Goal: Task Accomplishment & Management: Manage account settings

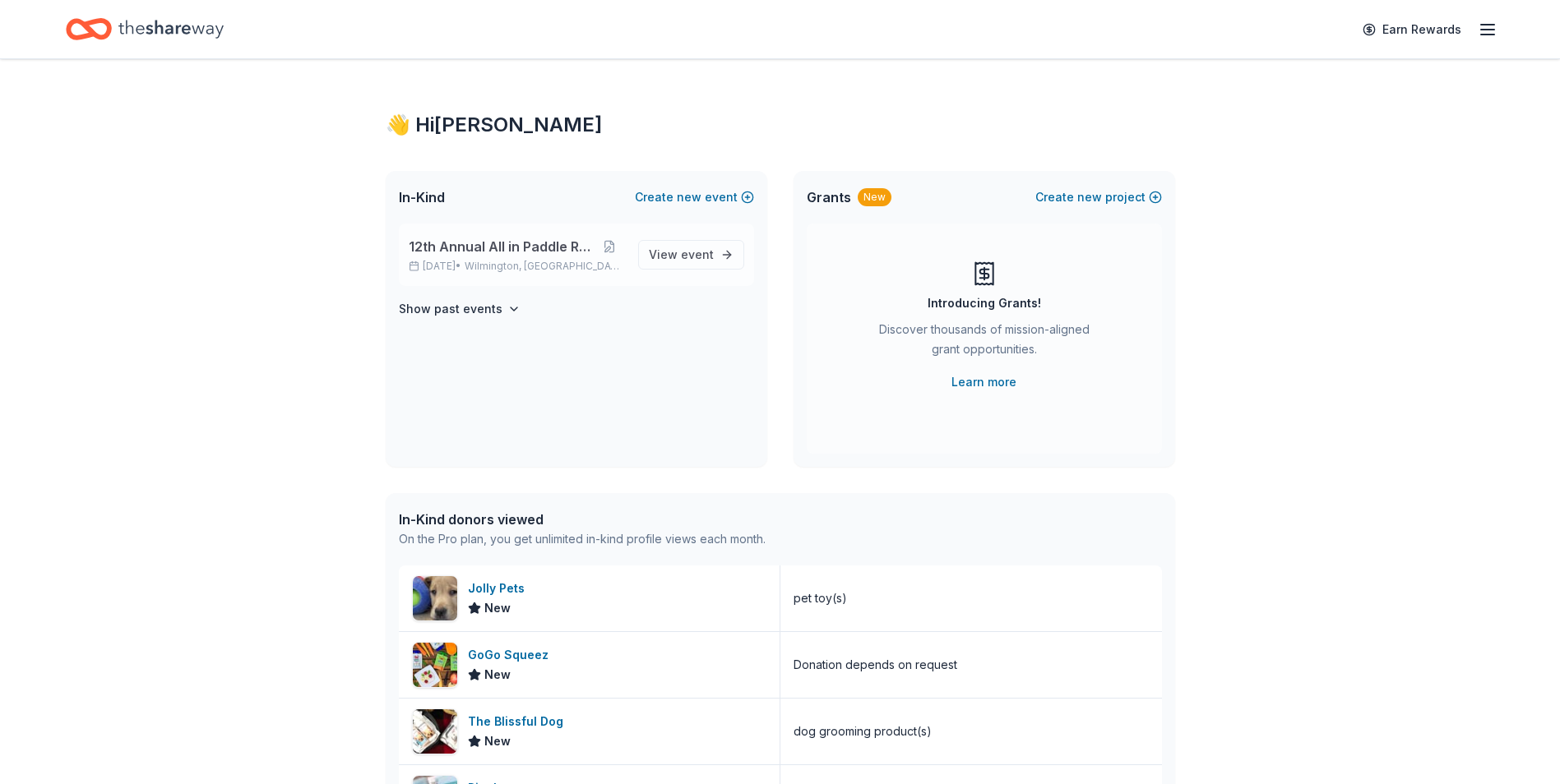
click at [479, 253] on span "12th Annual All in Paddle Raffle" at bounding box center [501, 246] width 186 height 20
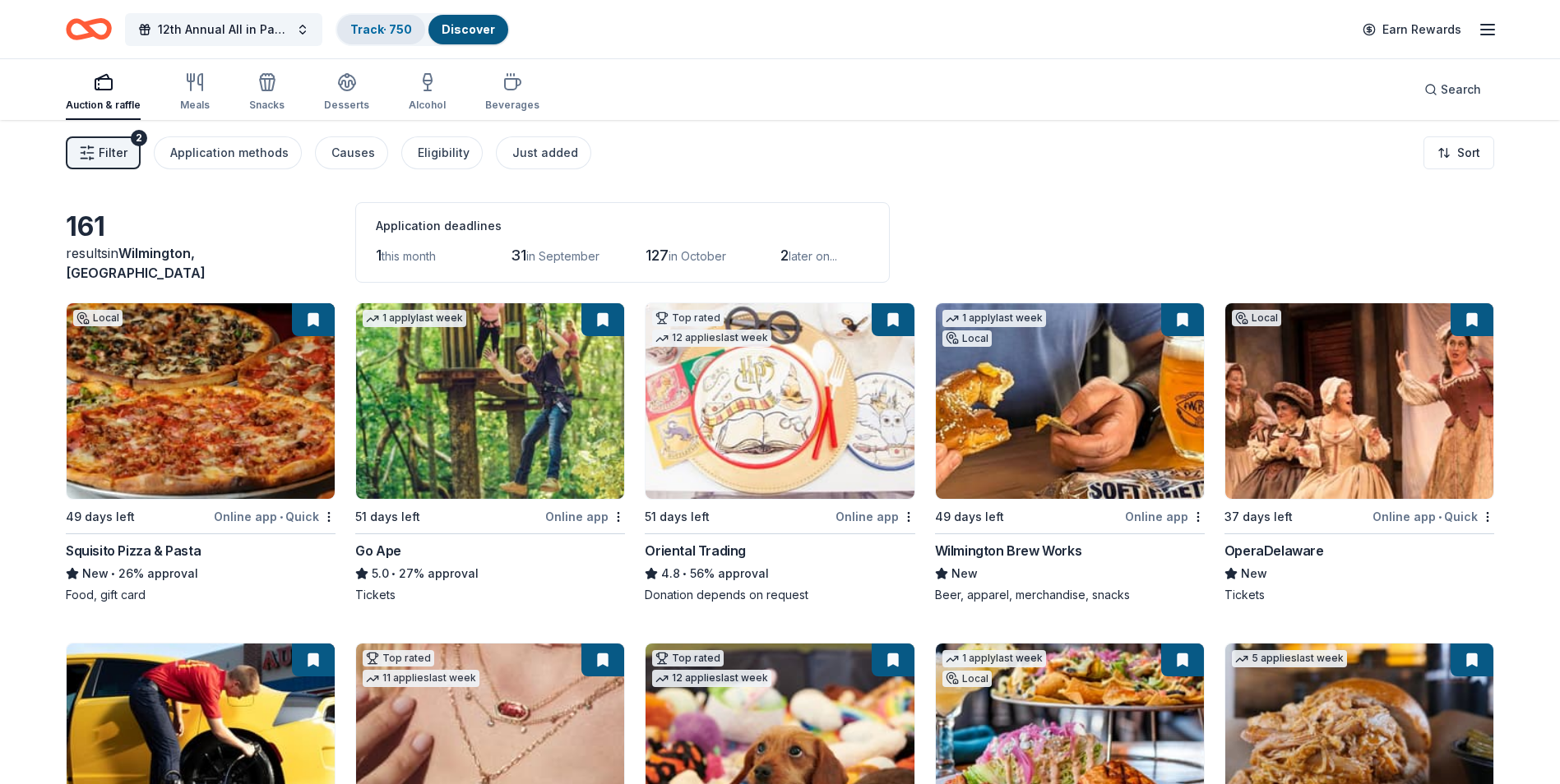
click at [373, 29] on link "Track · 750" at bounding box center [381, 29] width 62 height 14
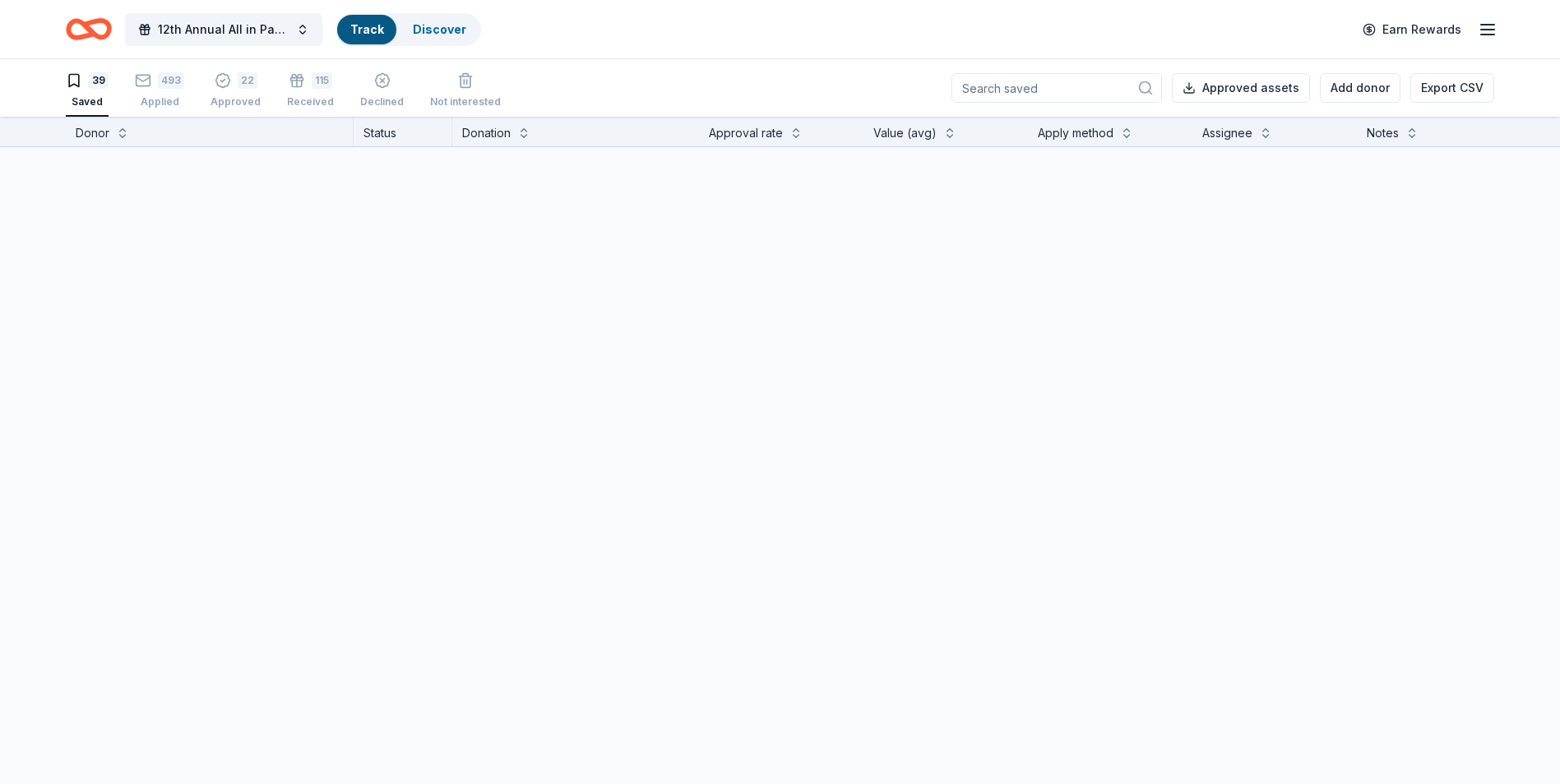
scroll to position [1, 0]
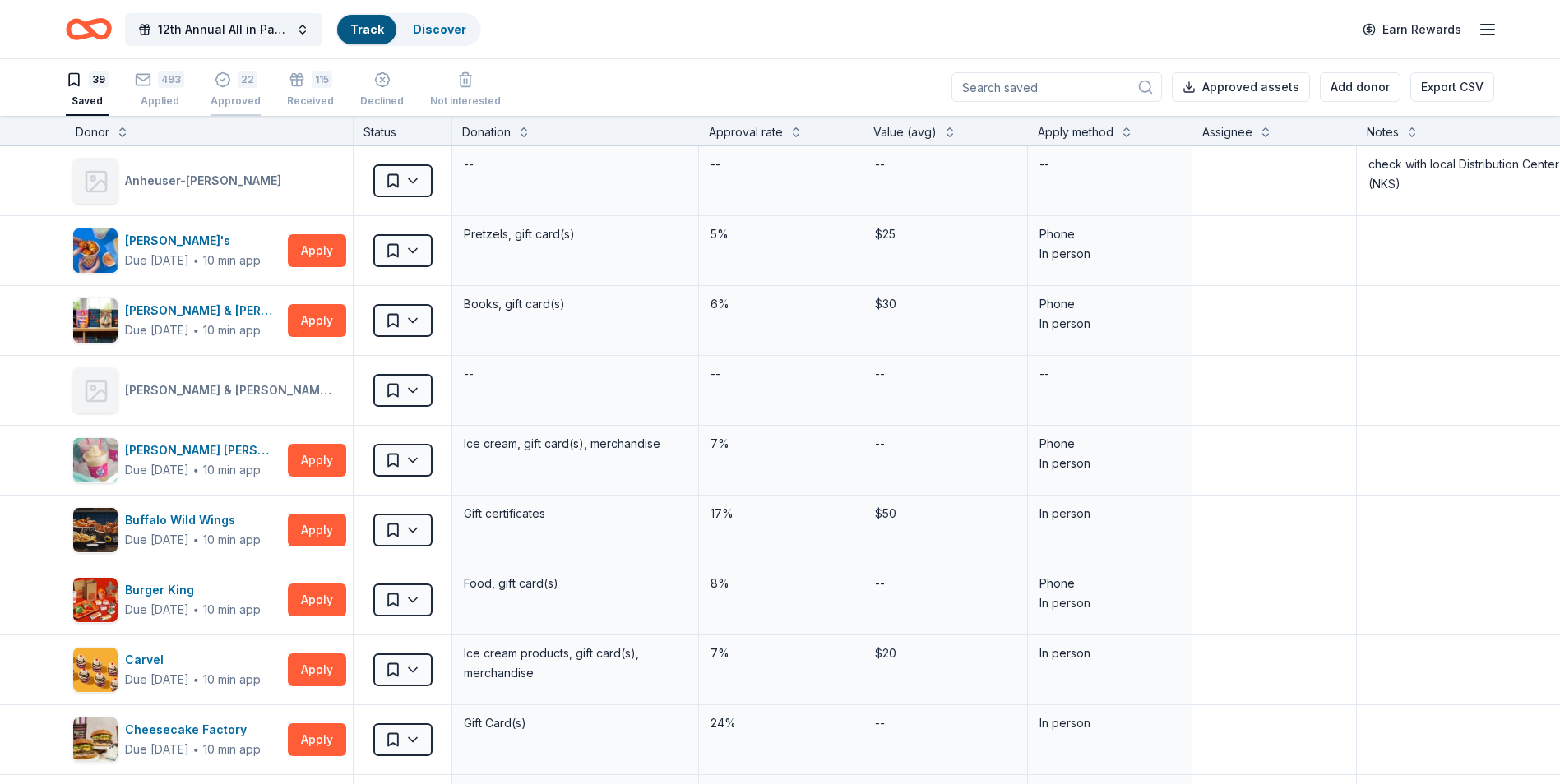
click at [238, 87] on div "22" at bounding box center [247, 79] width 20 height 16
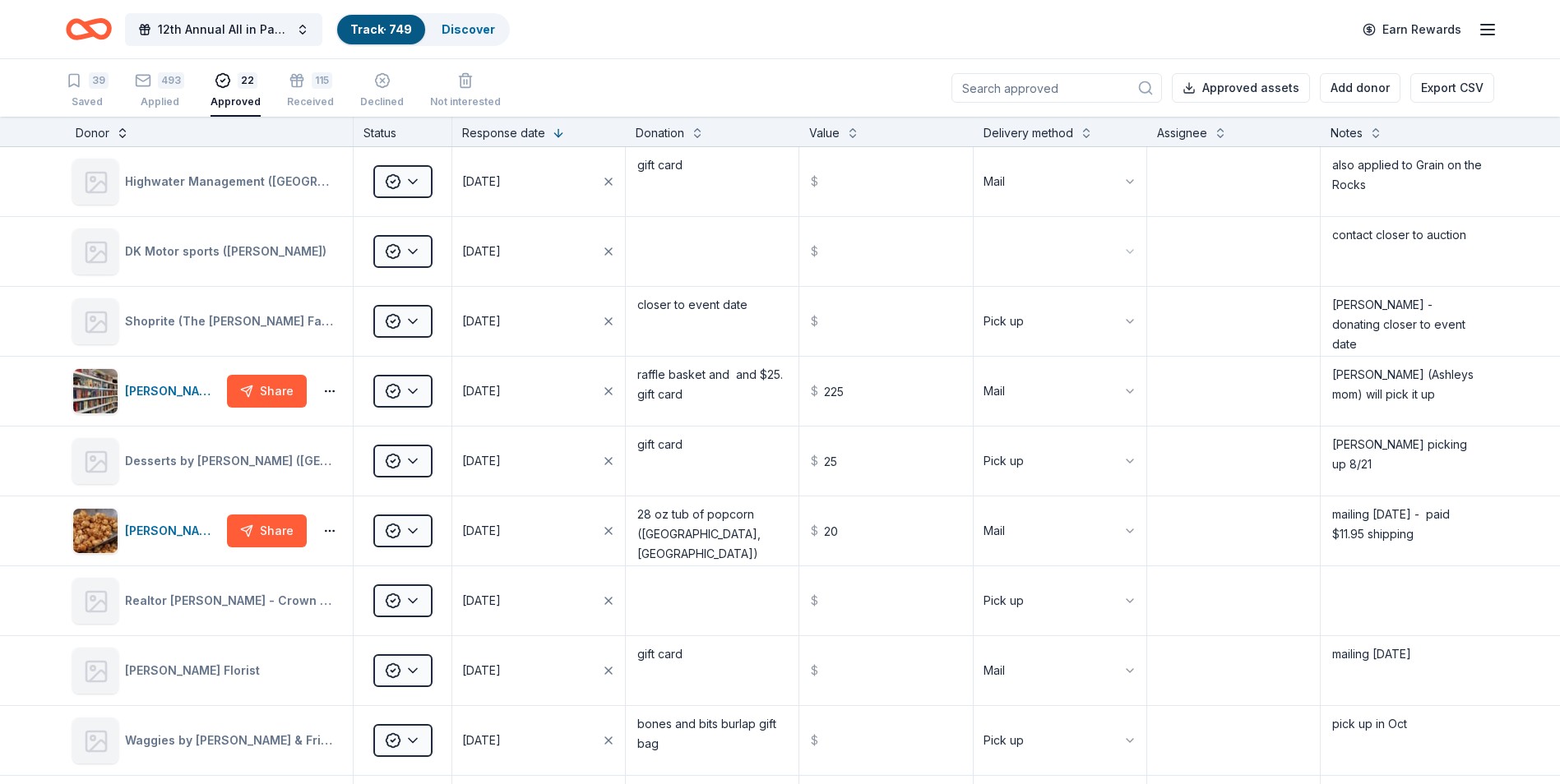
click at [121, 135] on button at bounding box center [122, 131] width 13 height 16
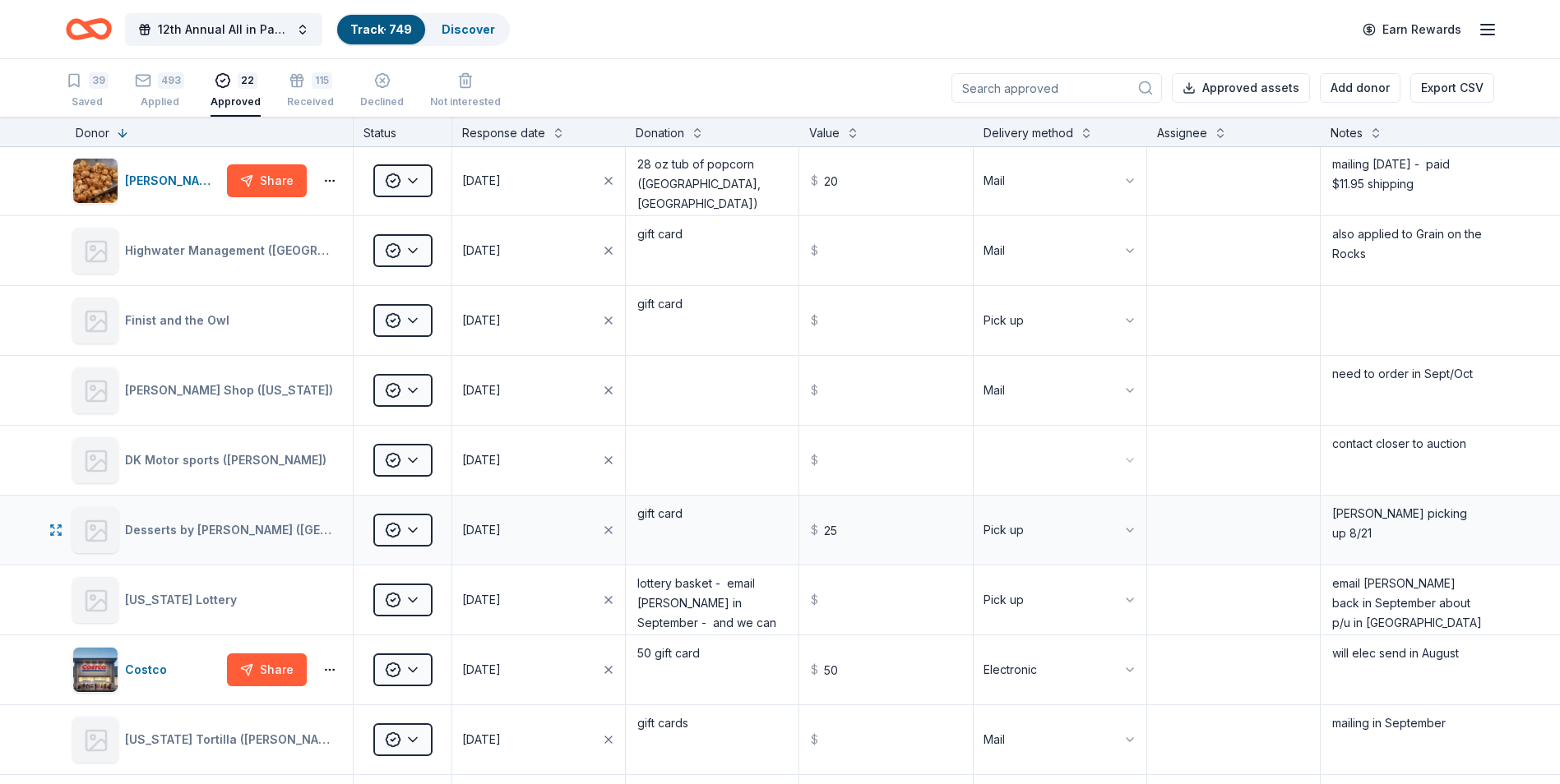
scroll to position [657, 0]
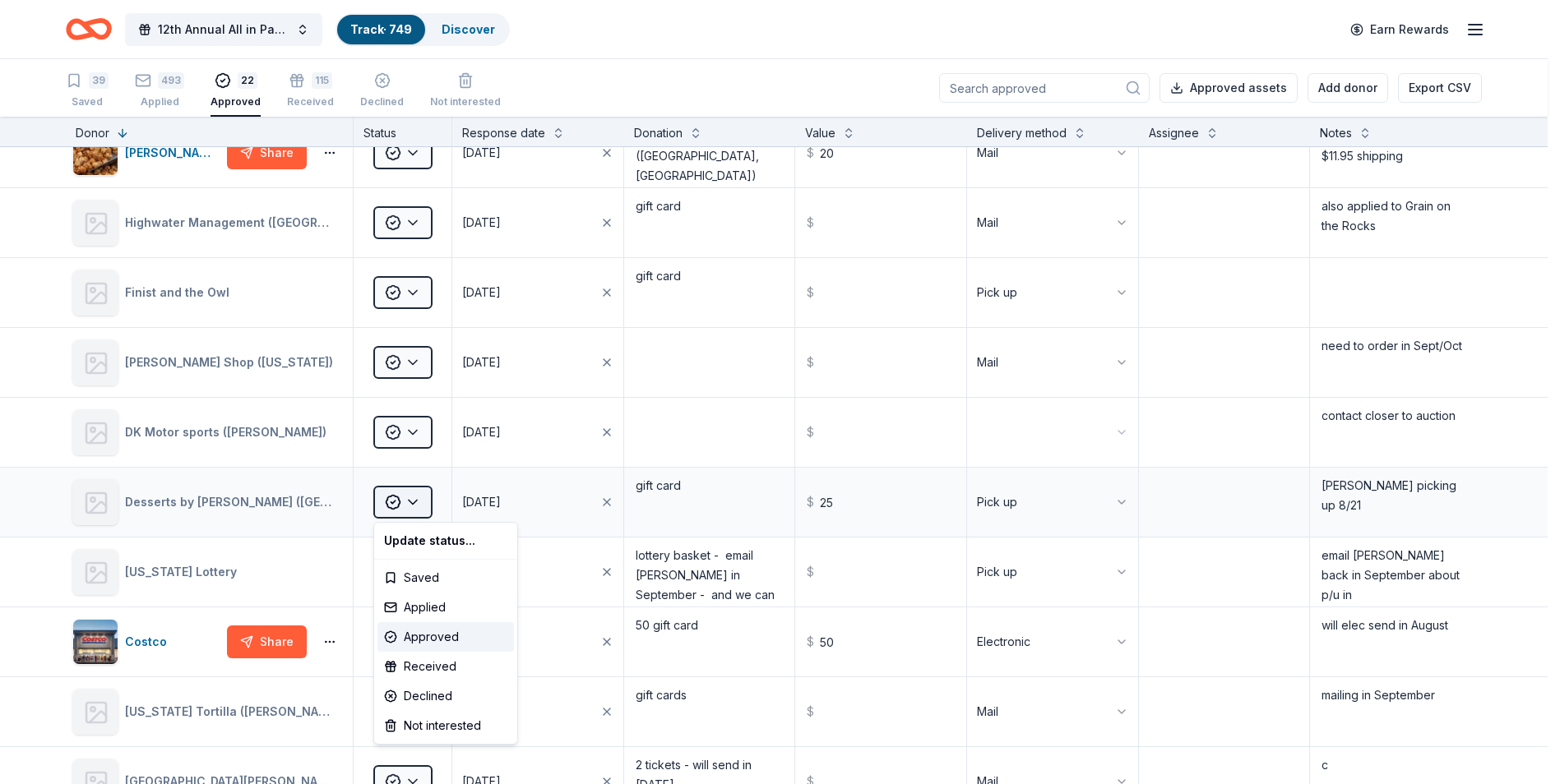
click at [410, 503] on html "12th Annual All in Paddle Raffle Track · 749 Discover Earn Rewards 39 Saved 493…" at bounding box center [780, 392] width 1560 height 784
click at [419, 665] on div "Received" at bounding box center [445, 667] width 136 height 29
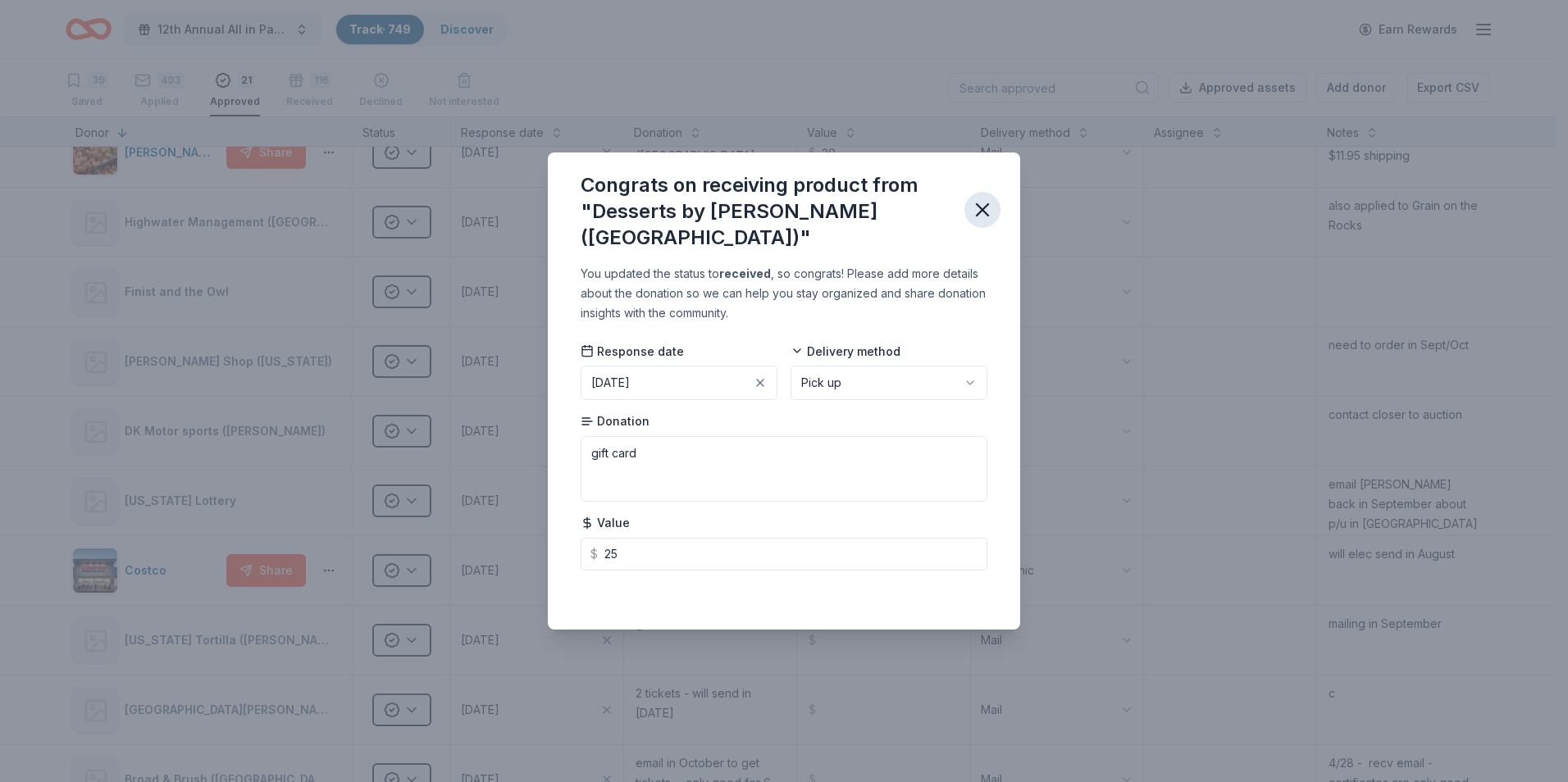
click at [980, 214] on icon "button" at bounding box center [982, 209] width 23 height 23
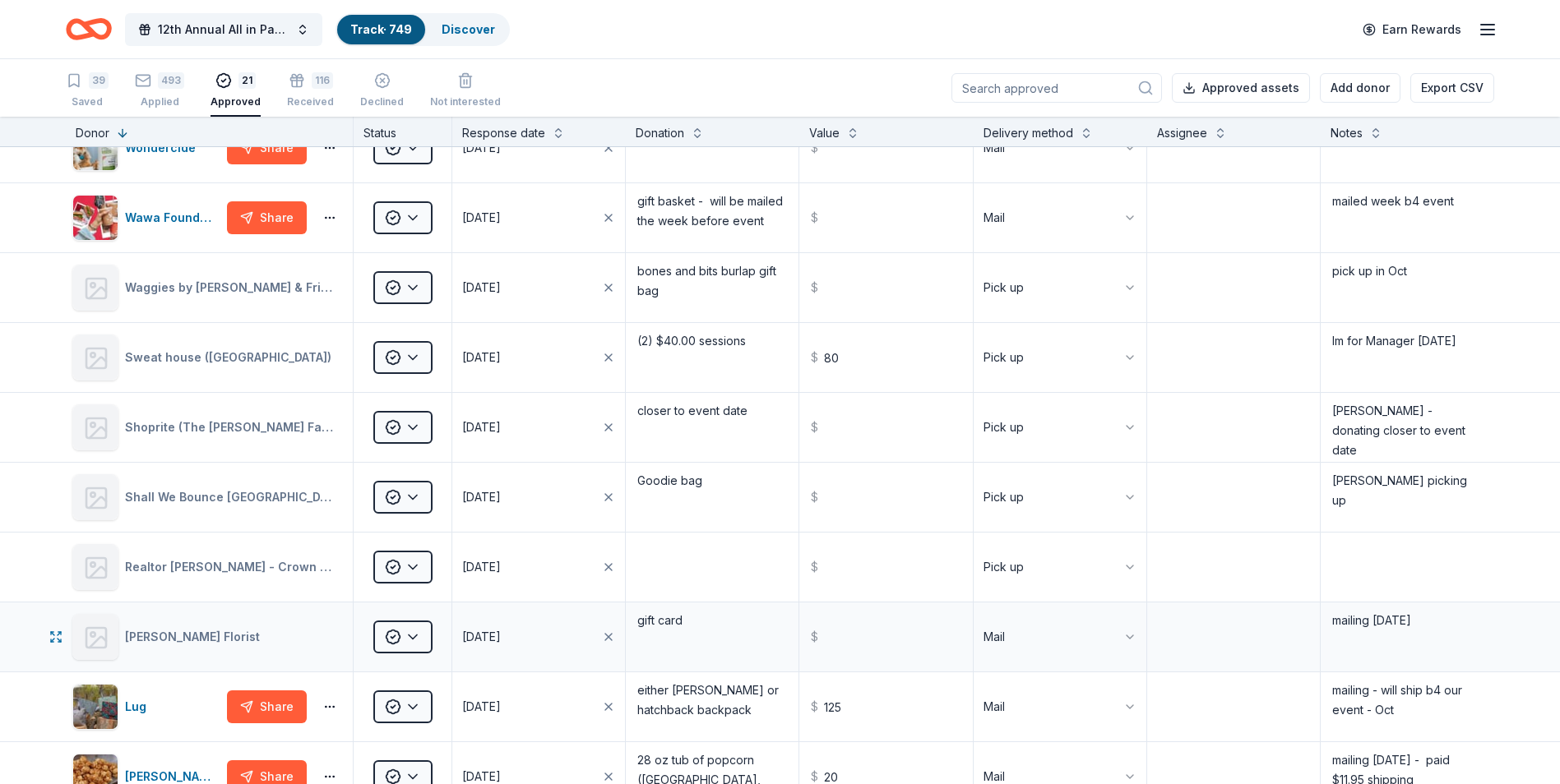
scroll to position [0, 0]
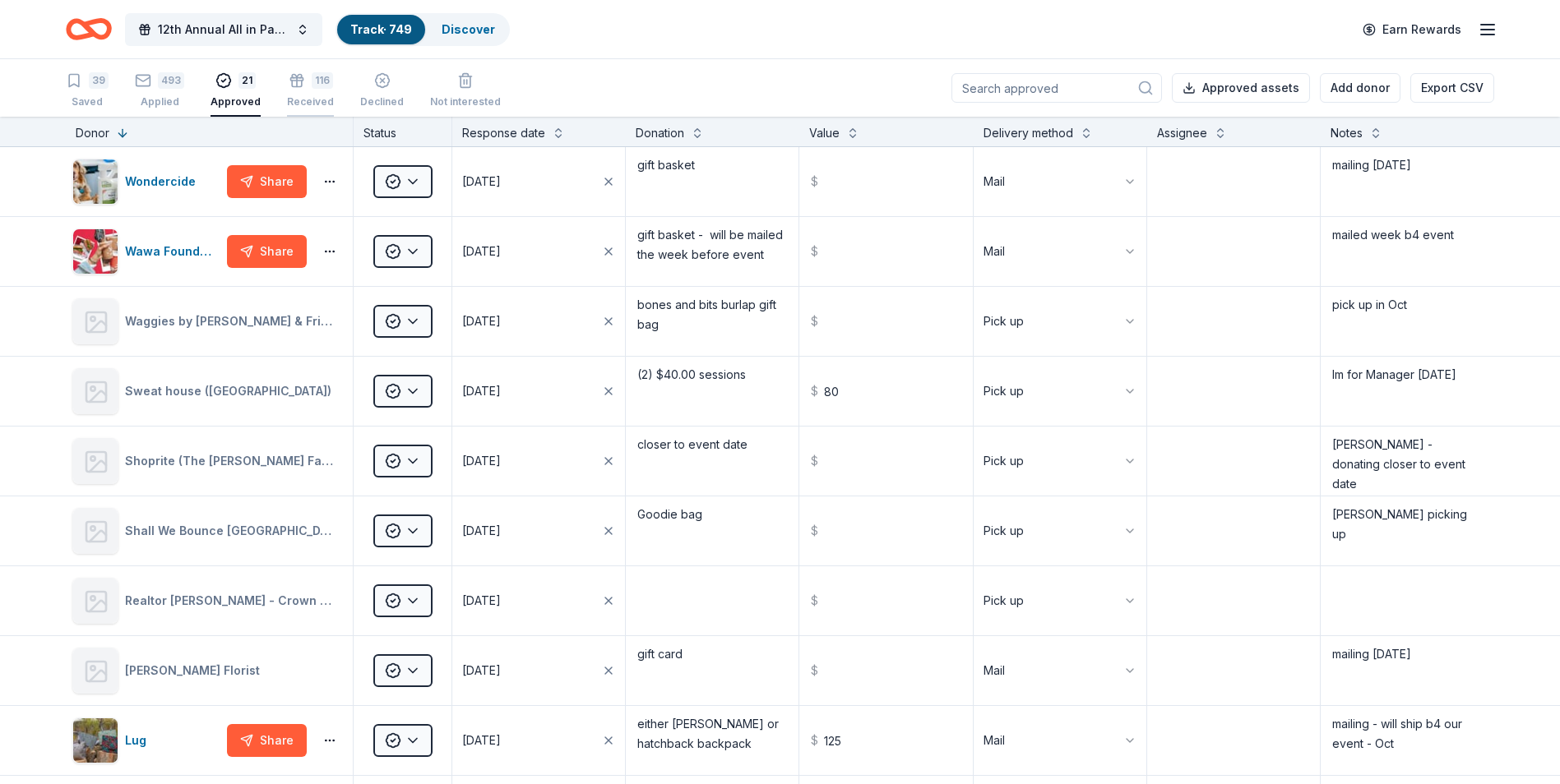
click at [296, 95] on div "Received" at bounding box center [311, 93] width 47 height 13
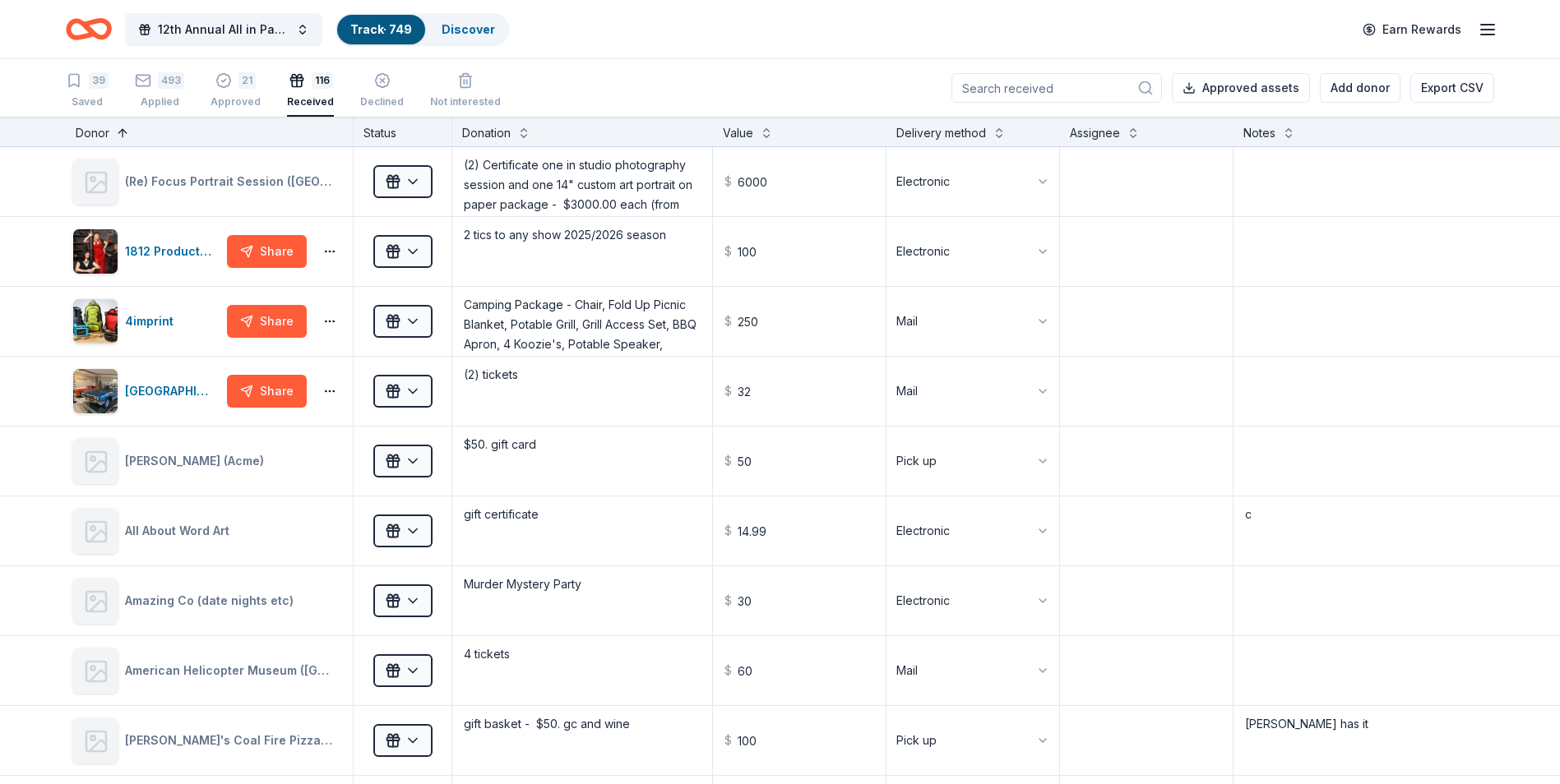
click at [127, 134] on button at bounding box center [122, 131] width 13 height 16
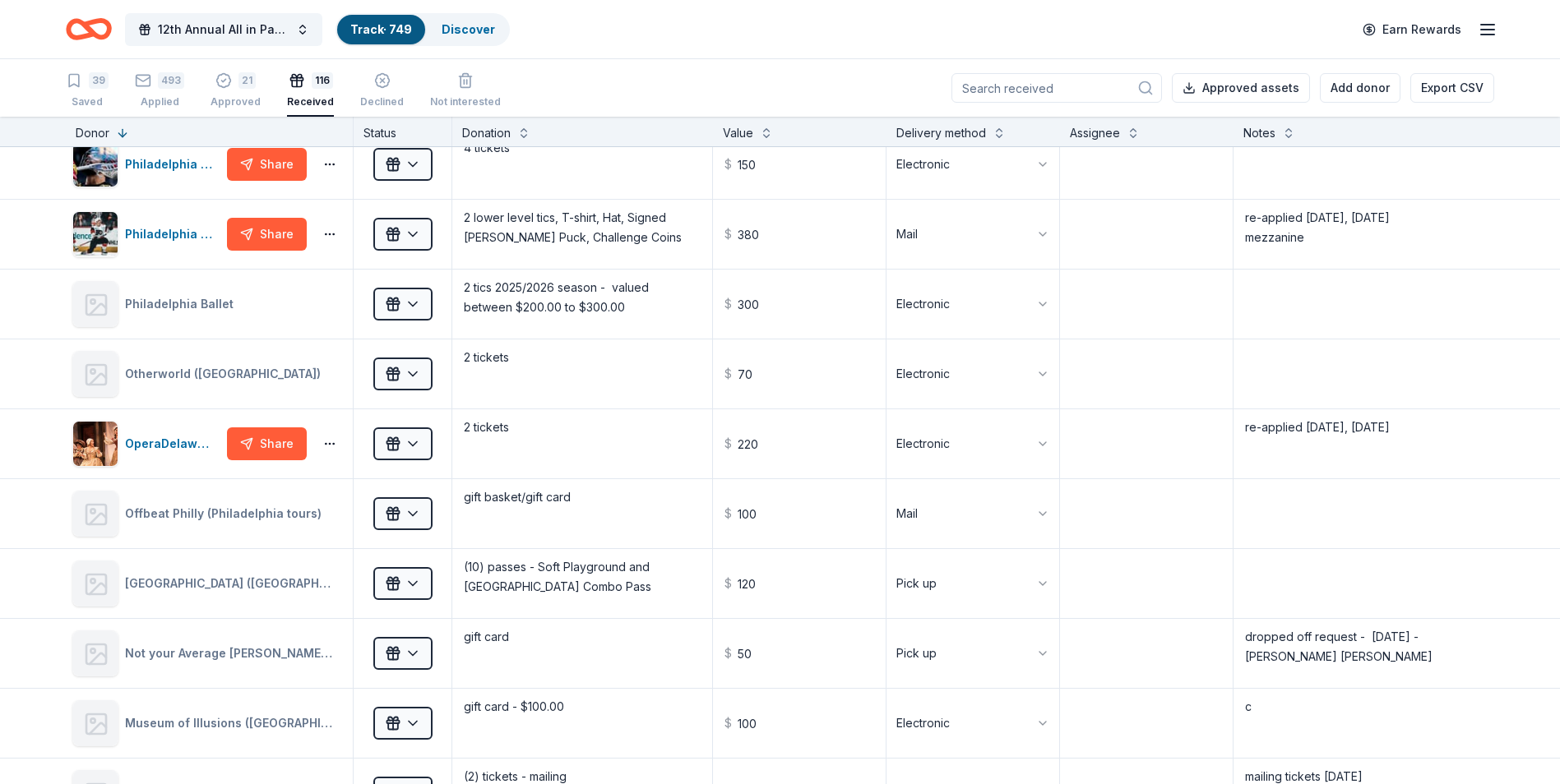
scroll to position [2466, 0]
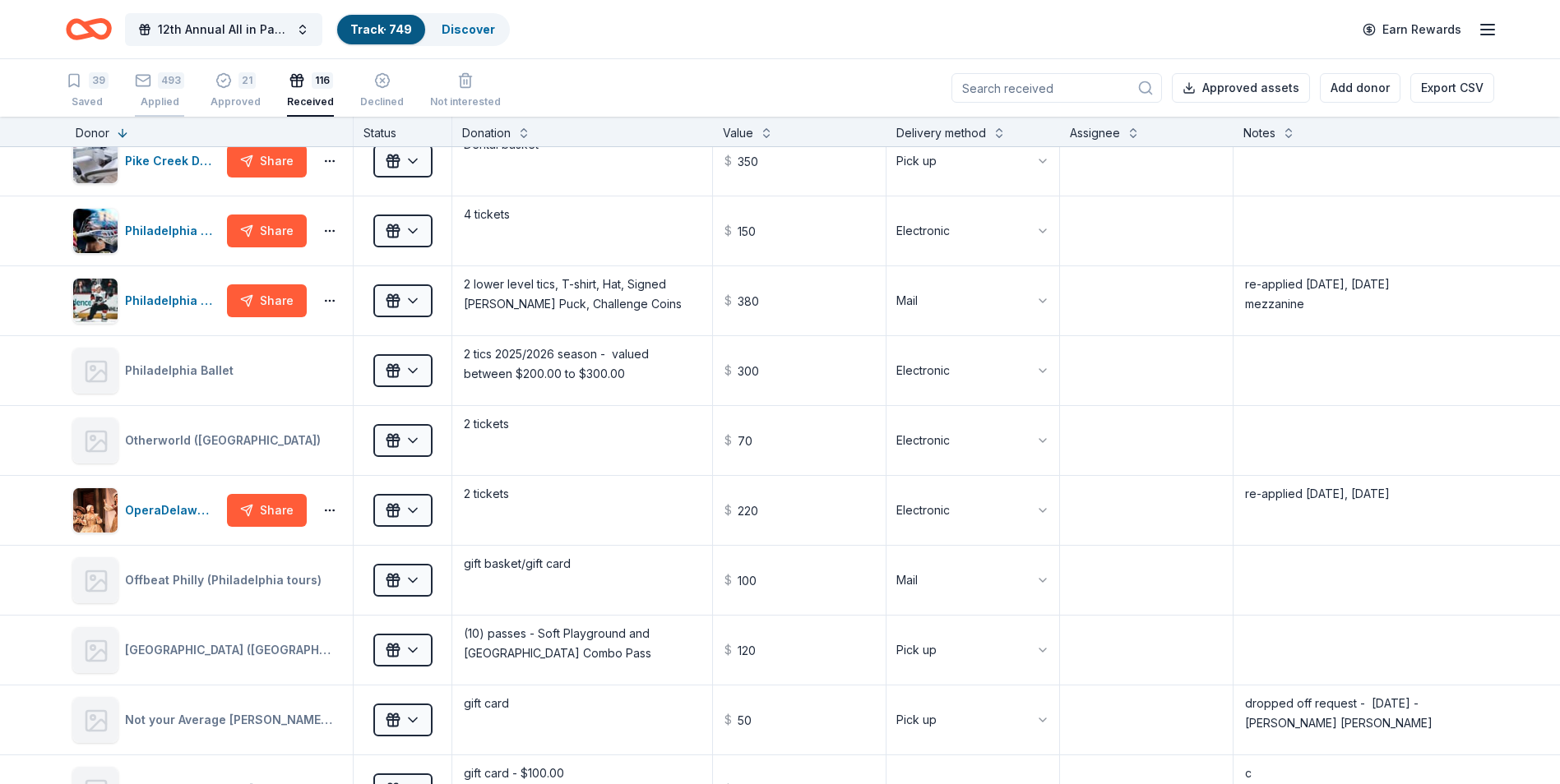
click at [156, 89] on div "493 Applied" at bounding box center [159, 90] width 49 height 36
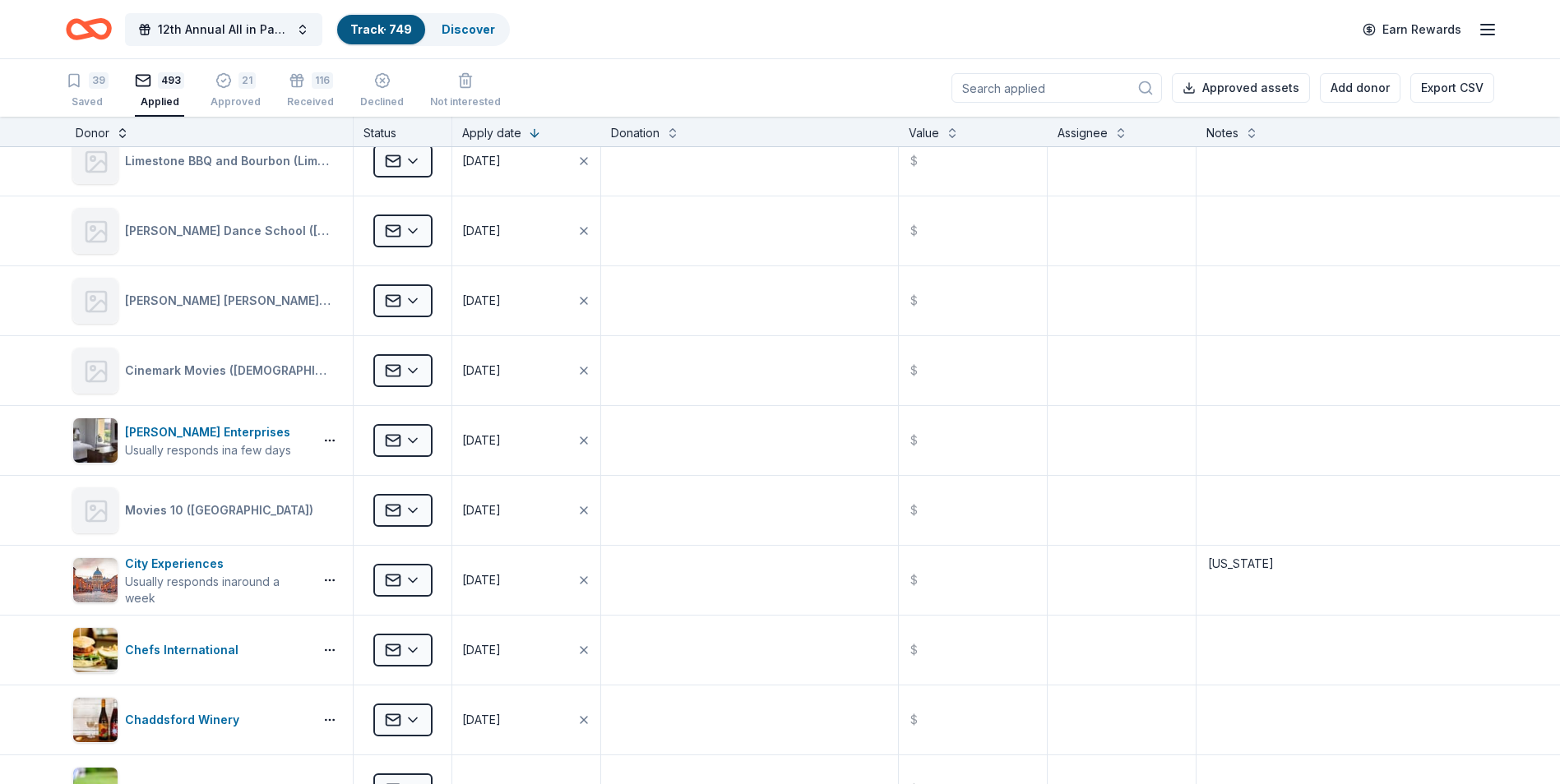
click at [121, 134] on button at bounding box center [122, 131] width 13 height 16
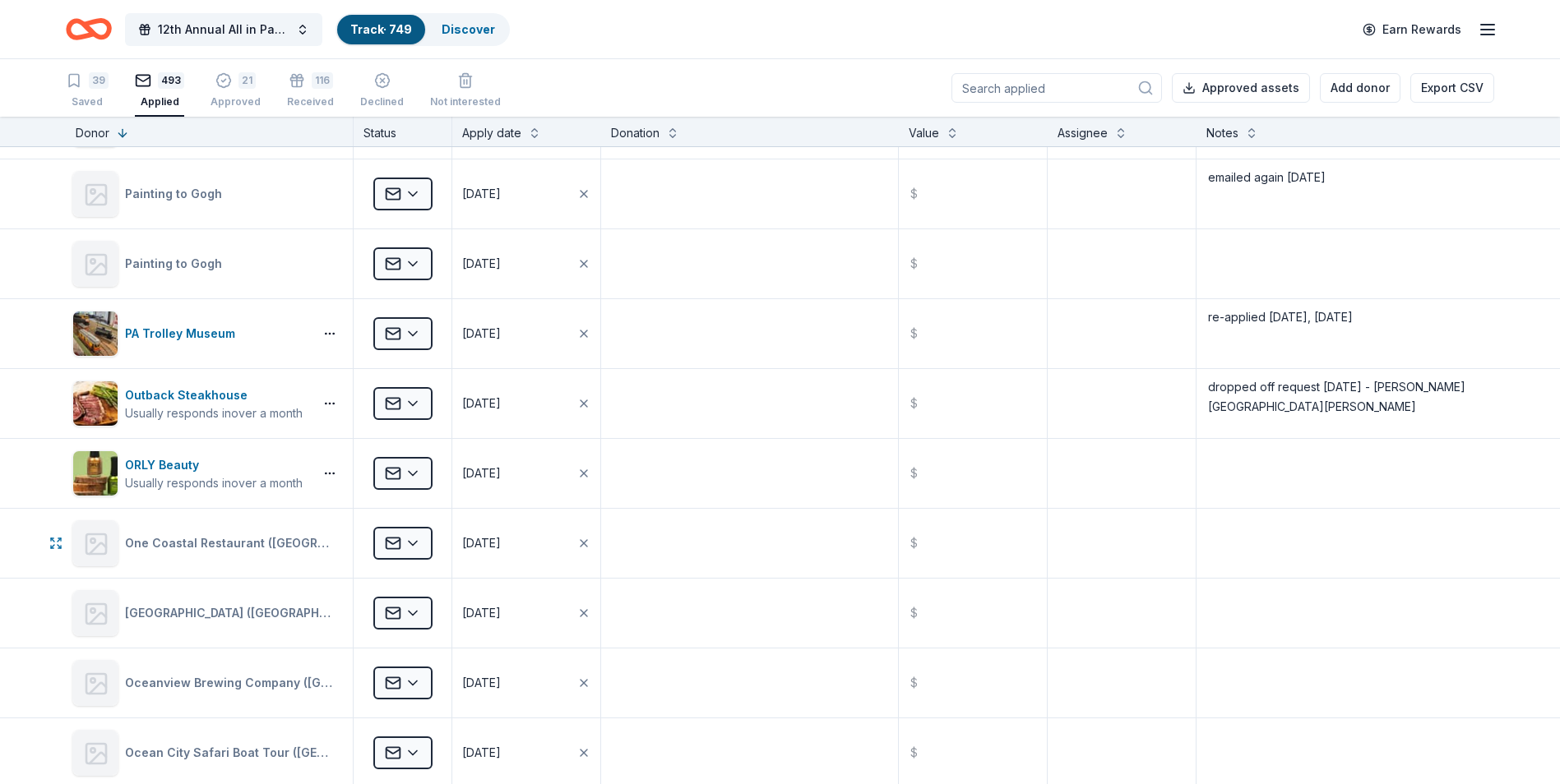
scroll to position [12986, 0]
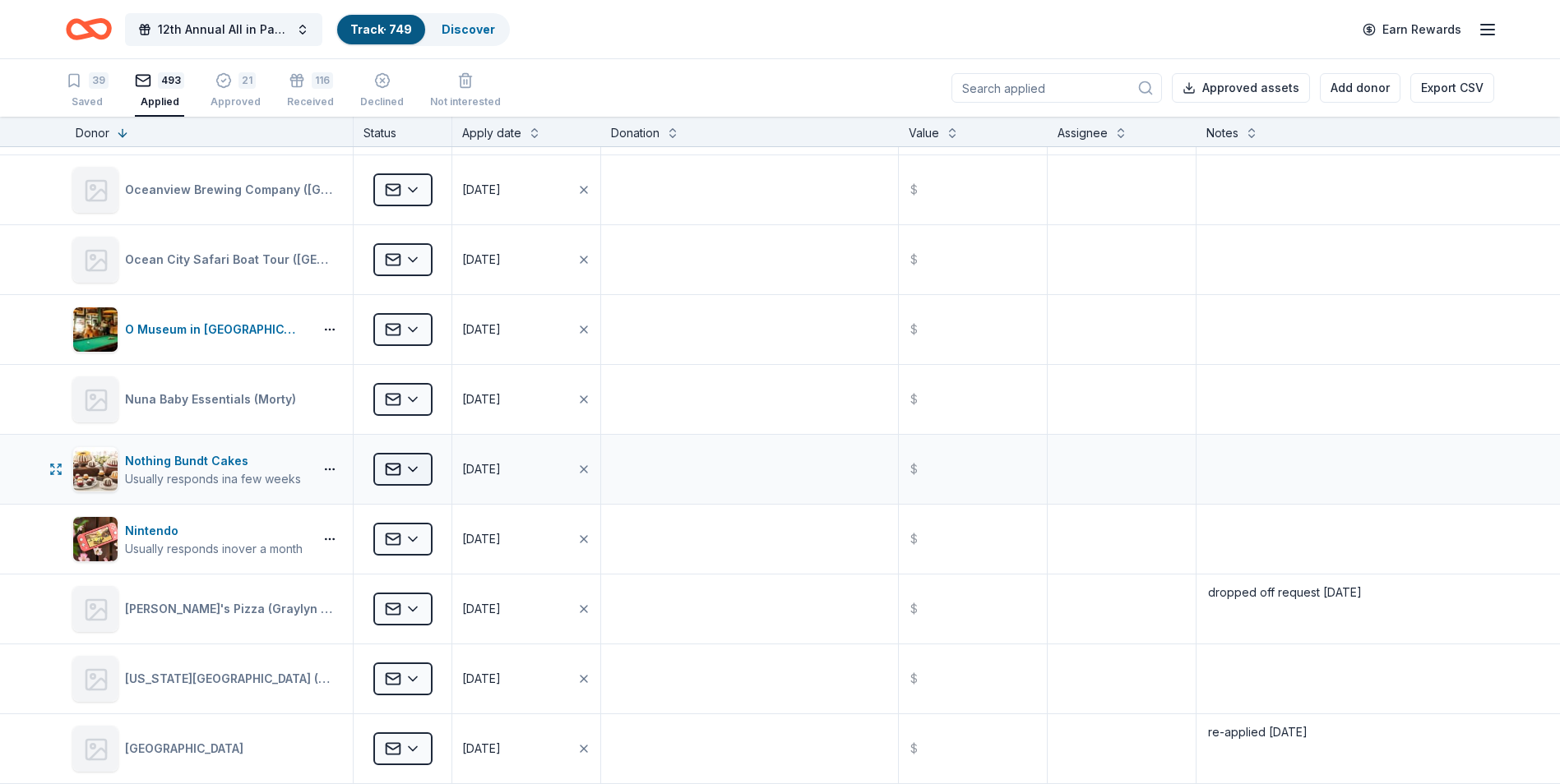
click at [411, 467] on html "12th Annual All in Paddle Raffle Track · 749 Discover Earn Rewards 39 Saved 493…" at bounding box center [780, 392] width 1560 height 784
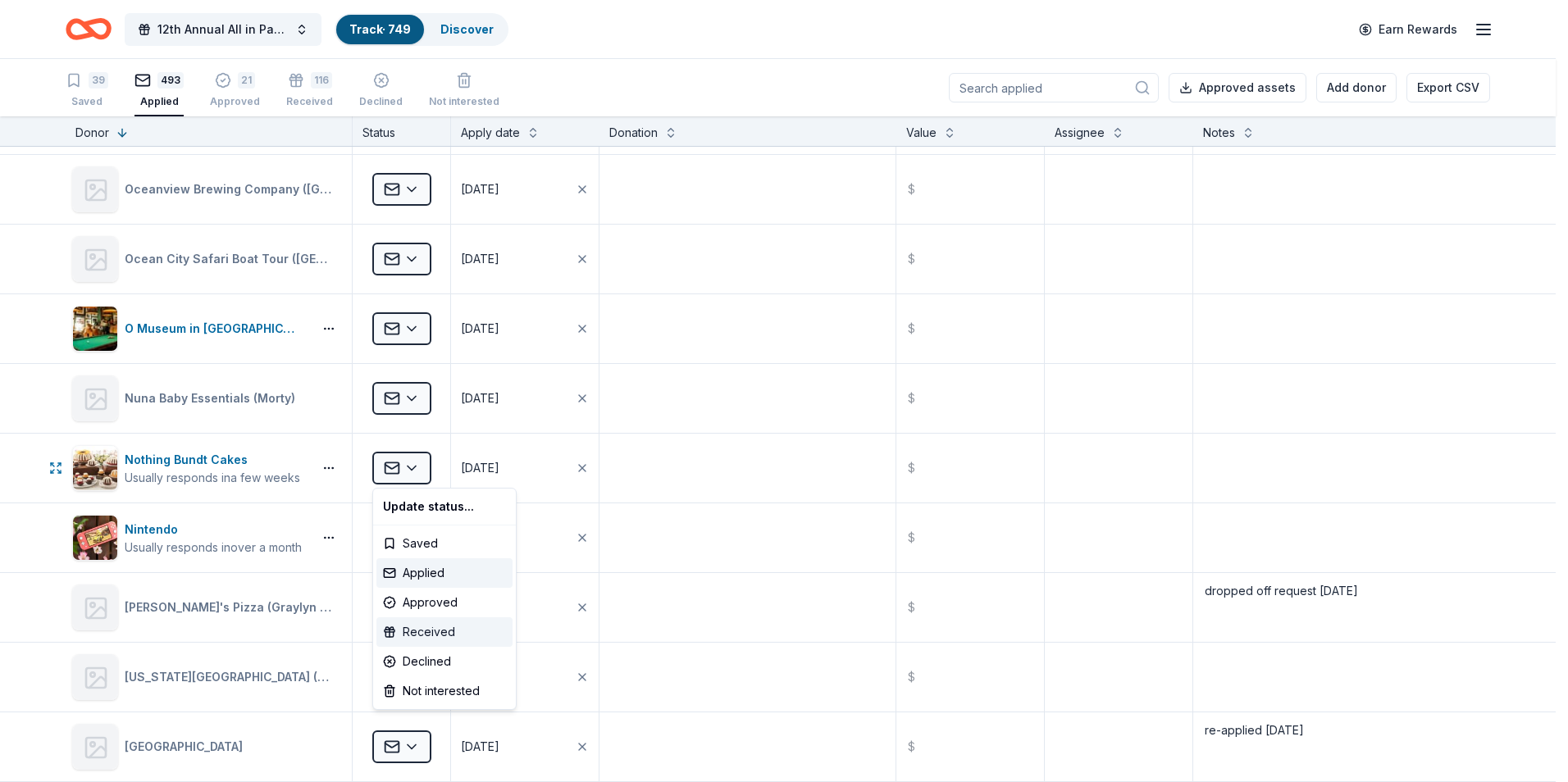
click at [432, 628] on div "Received" at bounding box center [444, 632] width 136 height 29
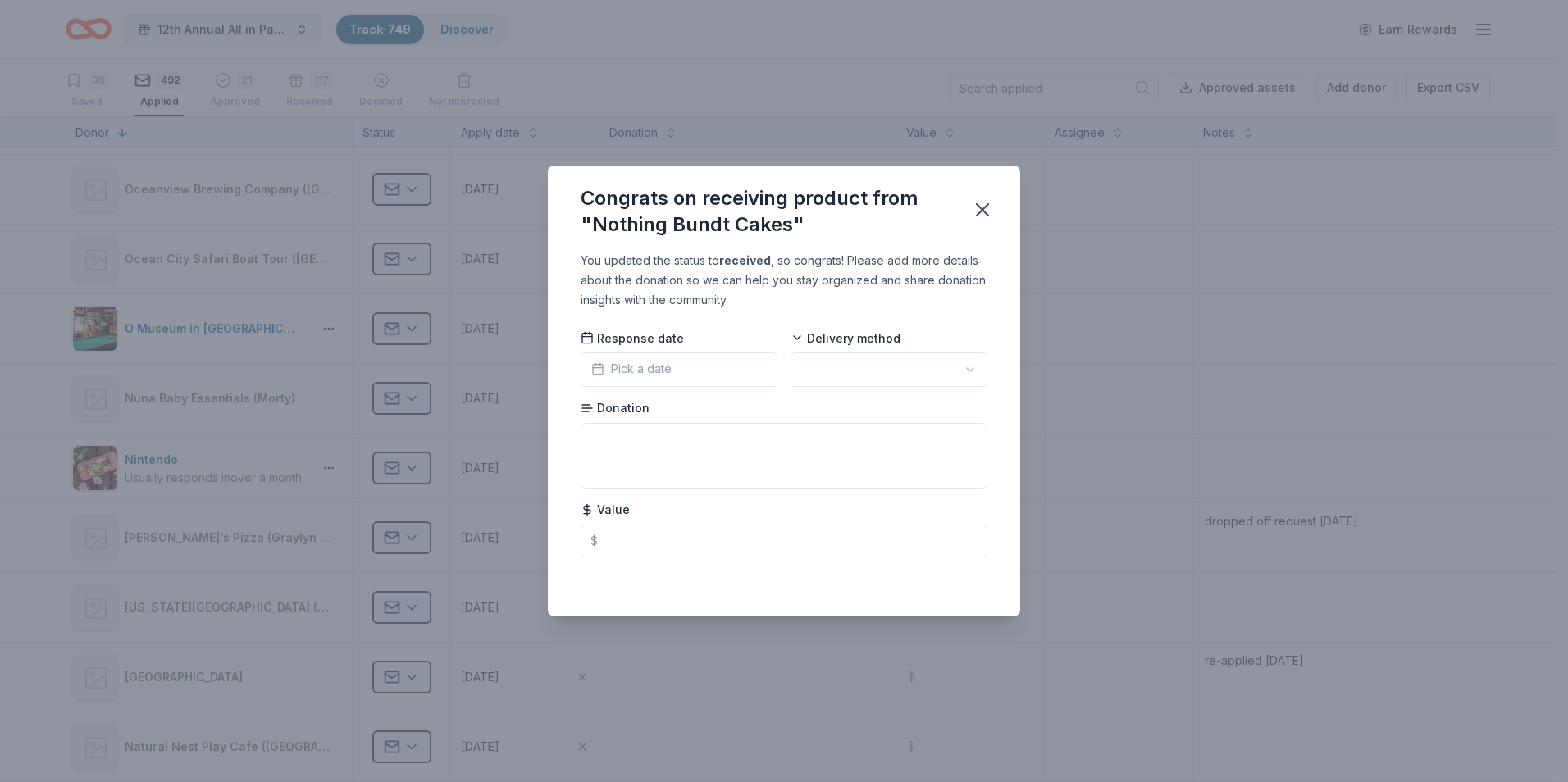
click at [967, 374] on html "12th Annual All in Paddle Raffle Track · 749 Discover Earn Rewards 39 Saved 492…" at bounding box center [784, 391] width 1568 height 782
click at [681, 367] on button "Pick a date" at bounding box center [678, 370] width 196 height 35
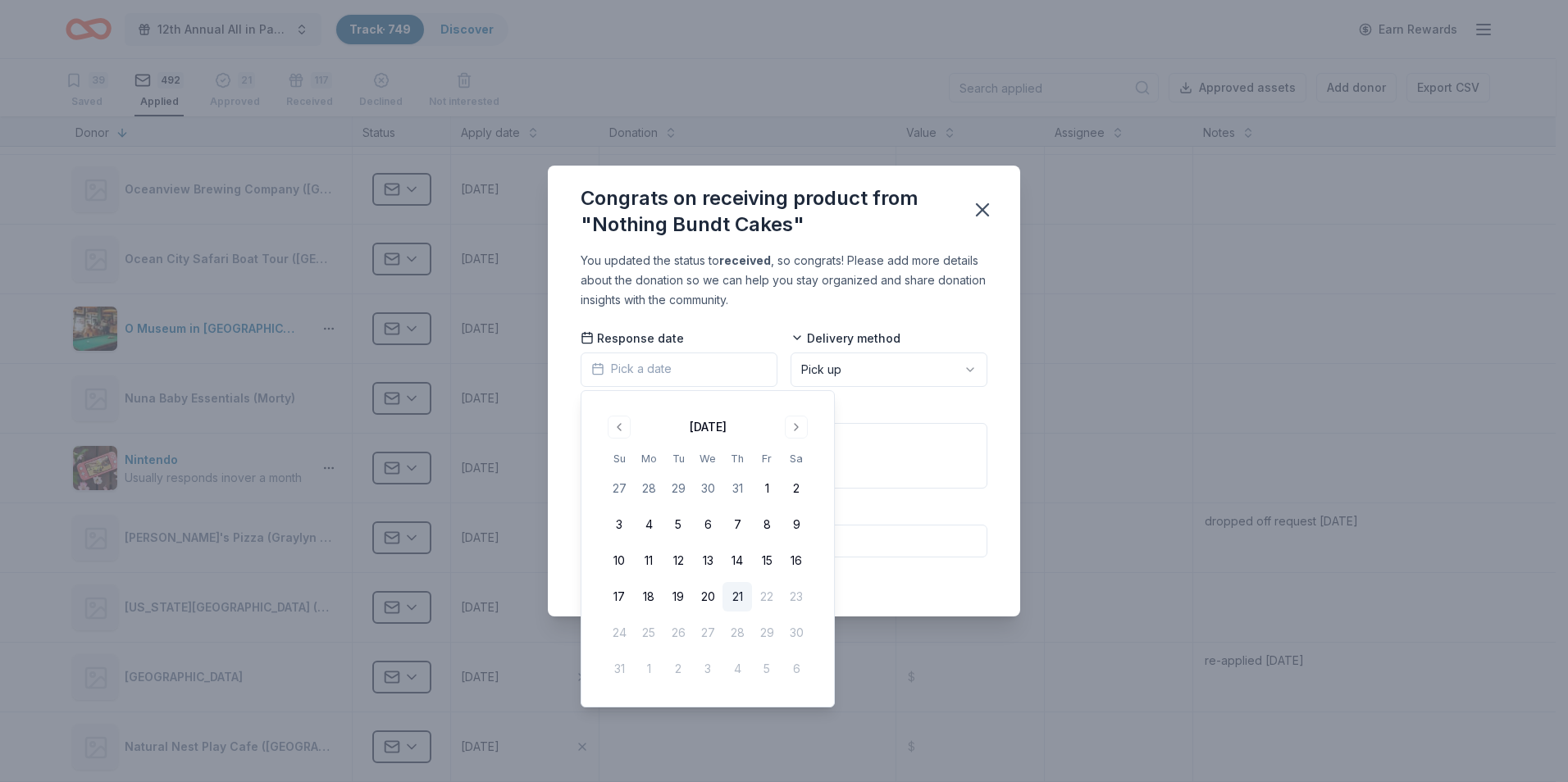
click at [730, 597] on button "21" at bounding box center [737, 597] width 29 height 29
click at [871, 445] on textarea at bounding box center [784, 456] width 407 height 66
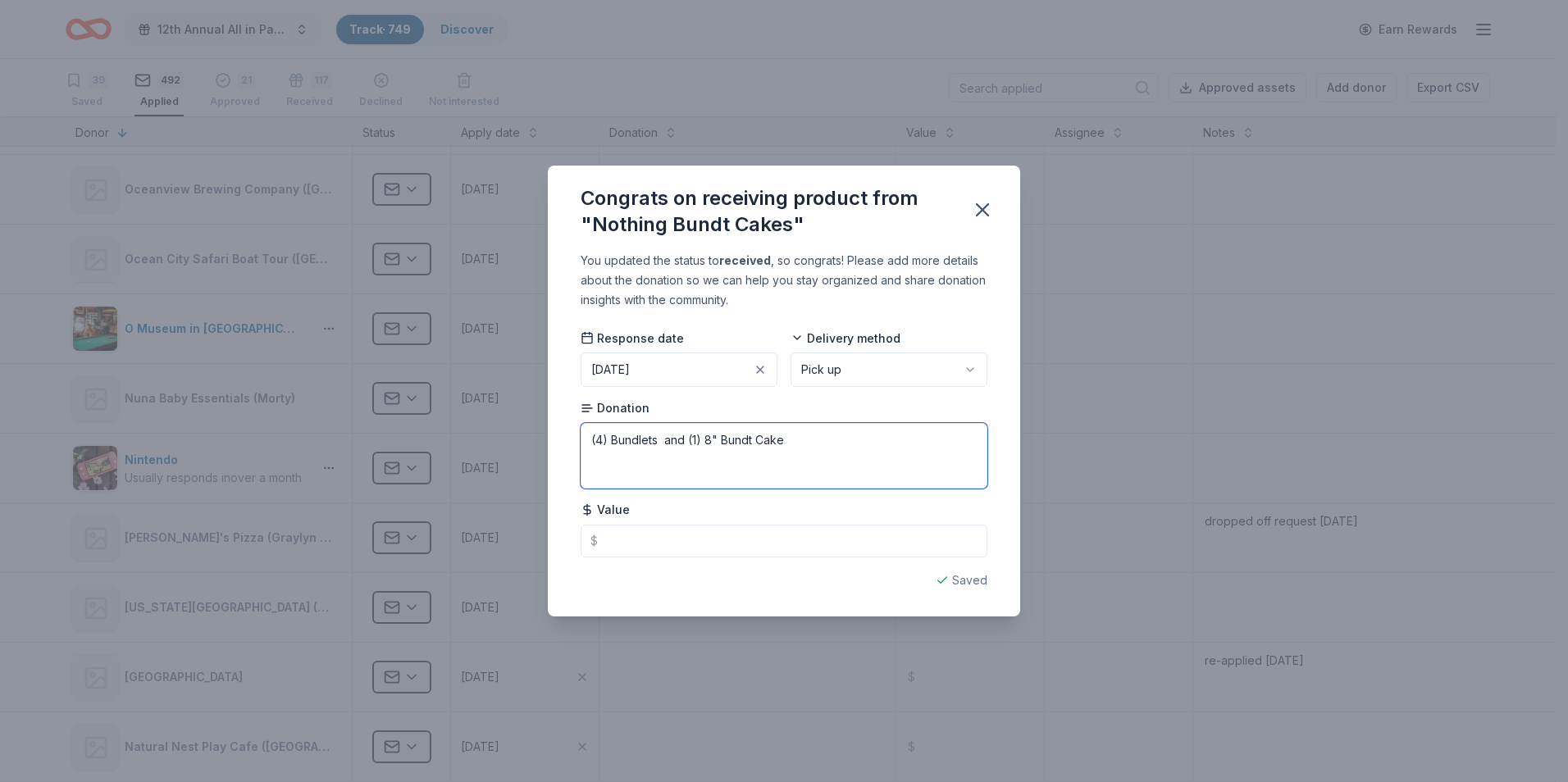
type textarea "(4) Bundlets and (1) 8" Bundt Cake"
click at [633, 536] on input "text" at bounding box center [784, 542] width 407 height 33
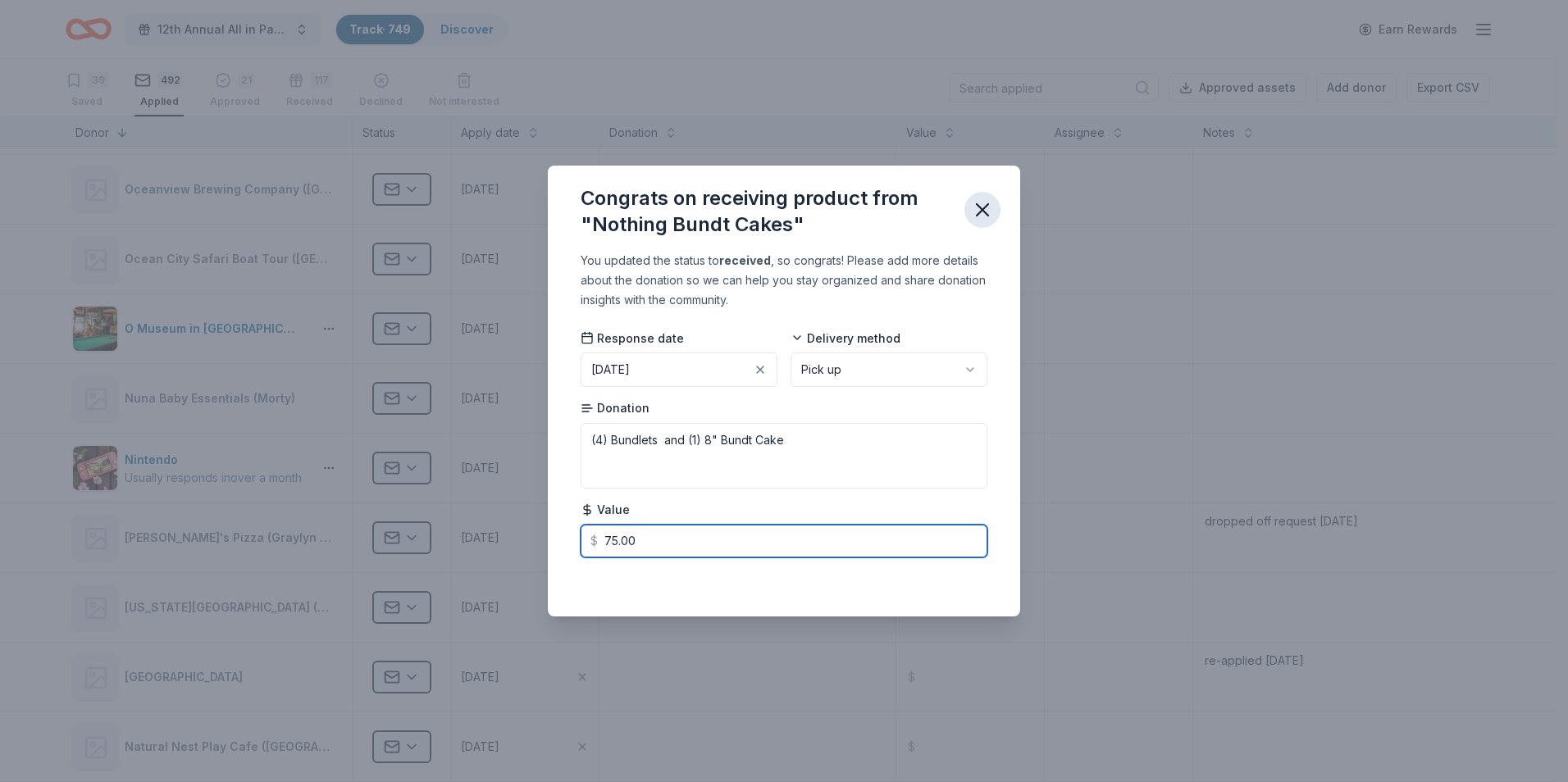
type input "75.00"
click at [983, 211] on icon "button" at bounding box center [982, 209] width 11 height 11
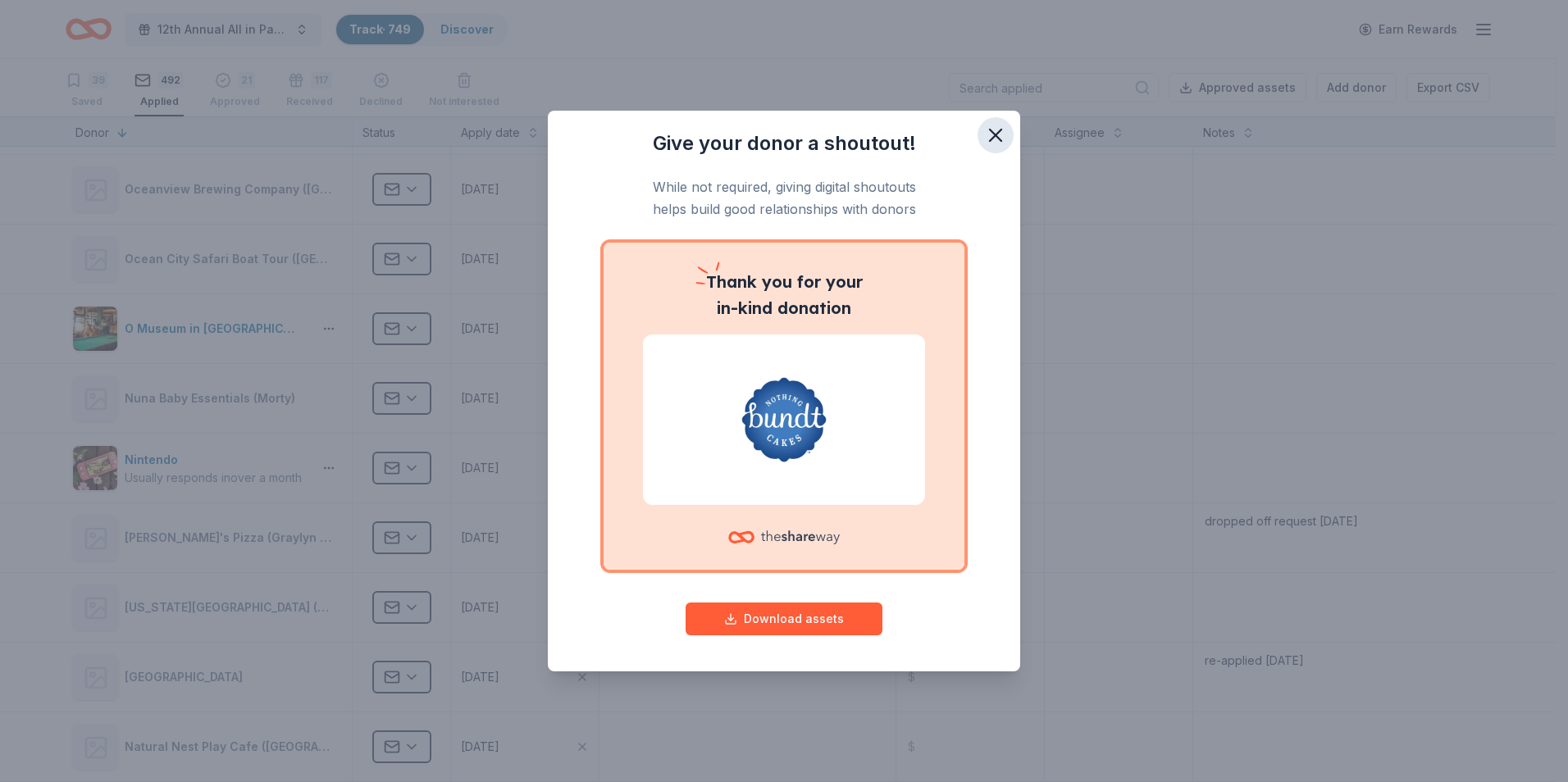
click at [995, 134] on icon "button" at bounding box center [995, 135] width 11 height 11
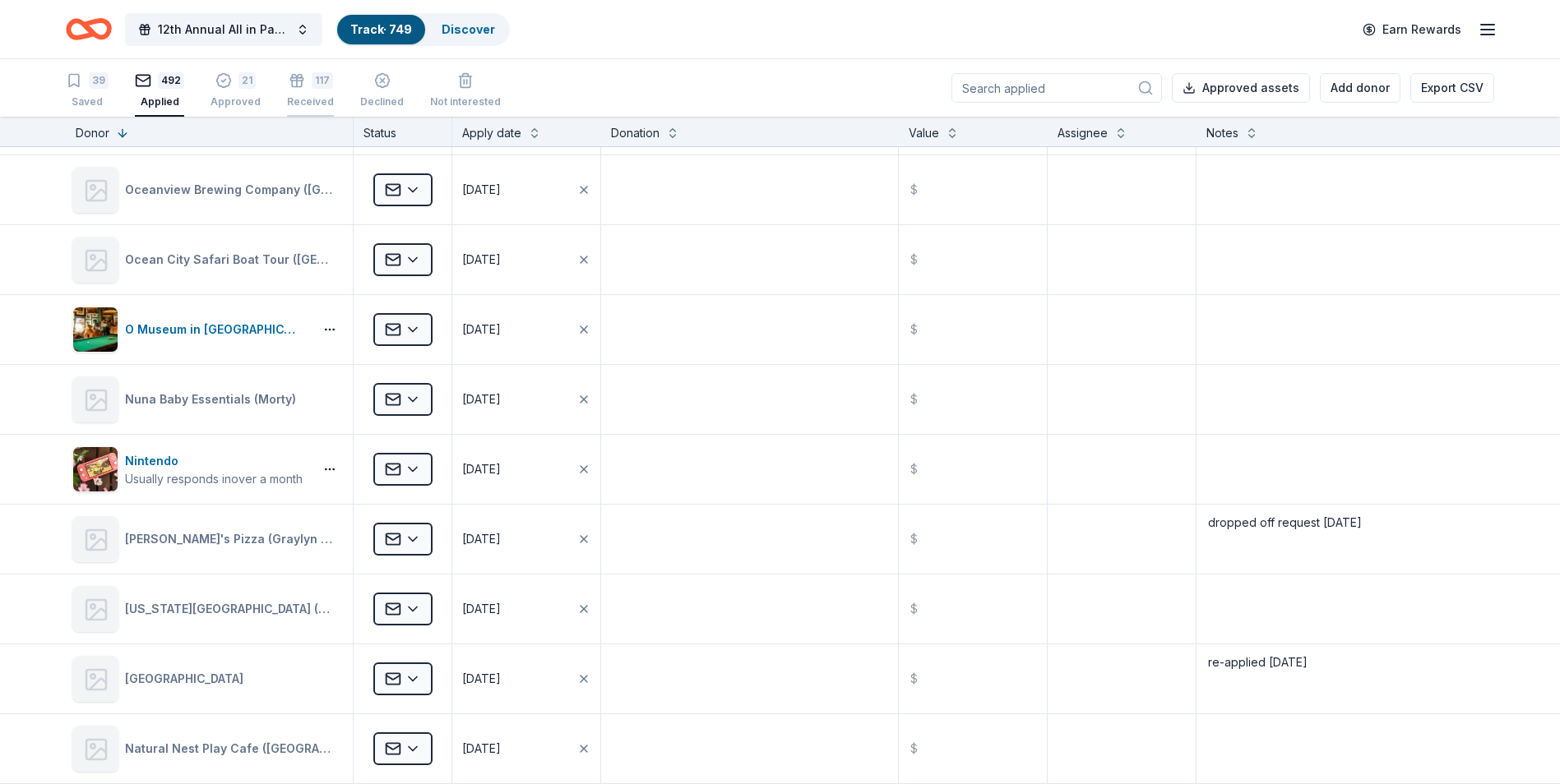
click at [309, 96] on div "Received" at bounding box center [311, 93] width 47 height 13
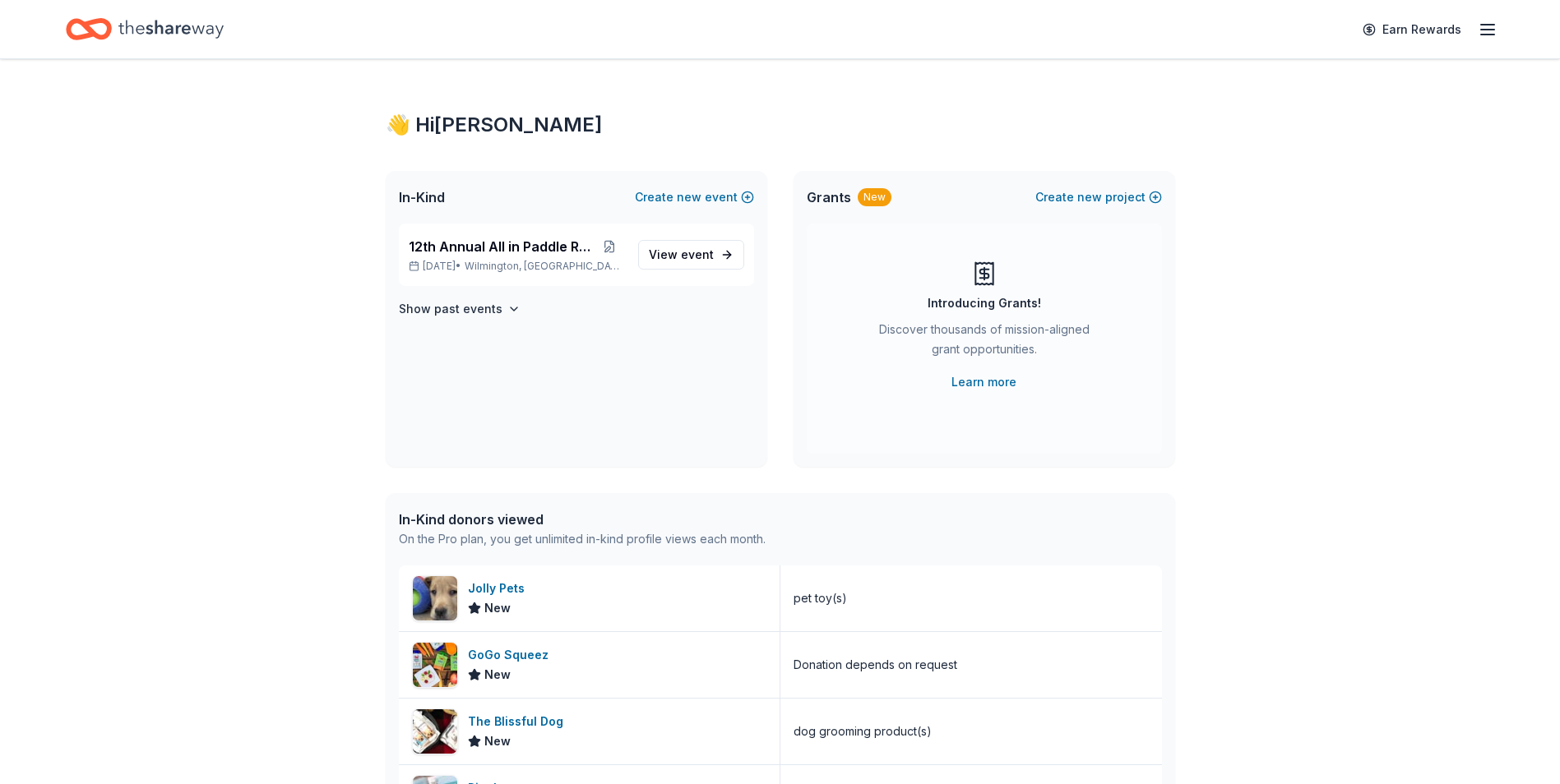
click at [1559, 506] on html "Earn Rewards 👋 Hi Chris In-Kind Create new event 12th Annual All in Paddle Raff…" at bounding box center [780, 392] width 1560 height 784
